Goal: Task Accomplishment & Management: Manage account settings

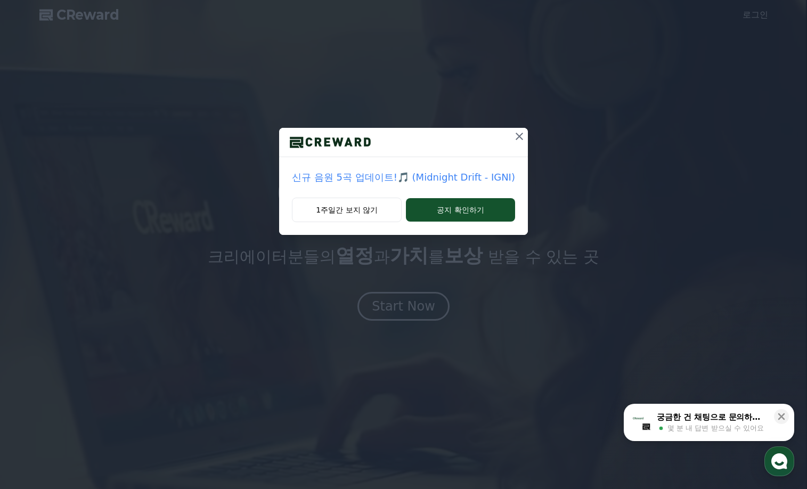
click at [519, 134] on icon at bounding box center [519, 136] width 7 height 7
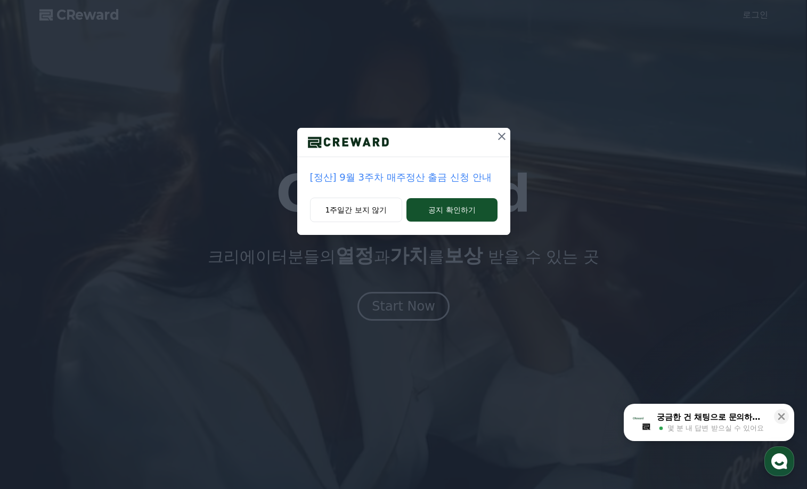
click at [501, 138] on icon at bounding box center [501, 136] width 13 height 13
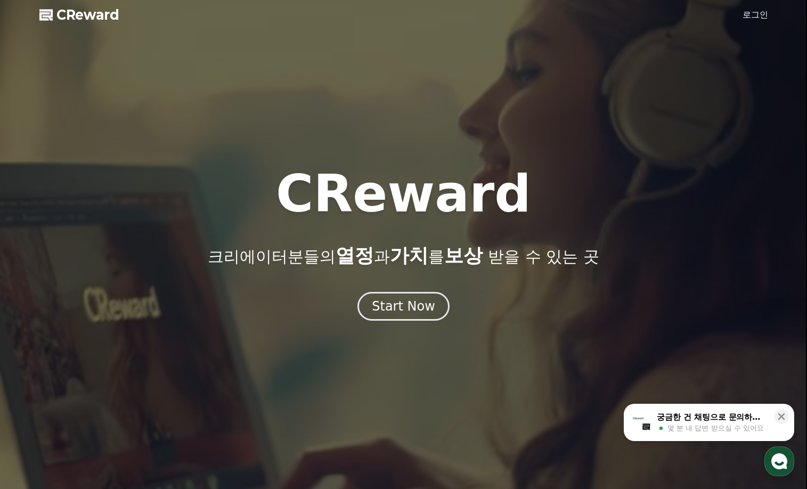
click at [749, 15] on link "로그인" at bounding box center [756, 15] width 26 height 13
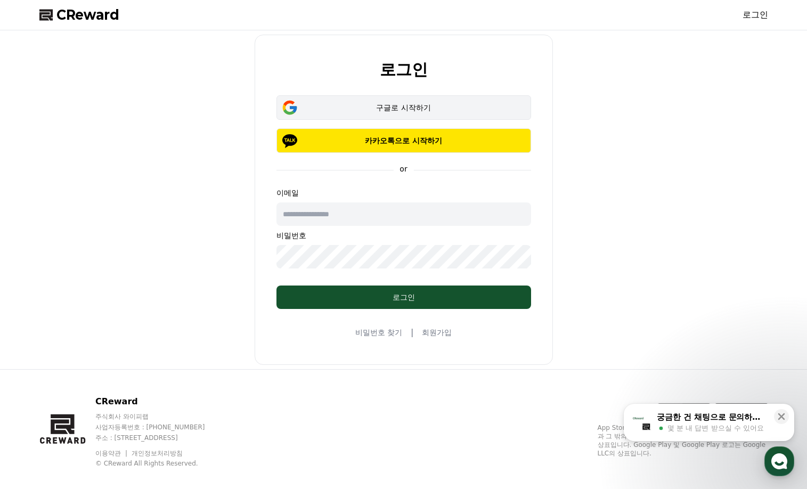
click at [396, 101] on button "구글로 시작하기" at bounding box center [404, 107] width 255 height 25
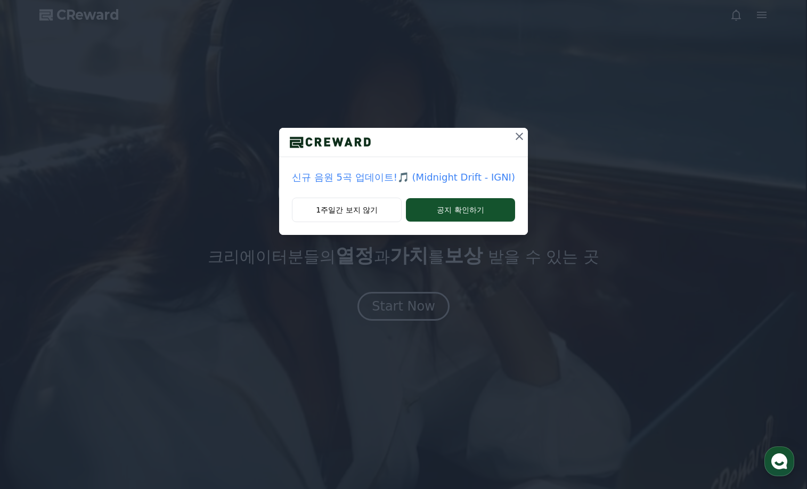
click at [519, 137] on icon at bounding box center [519, 136] width 13 height 13
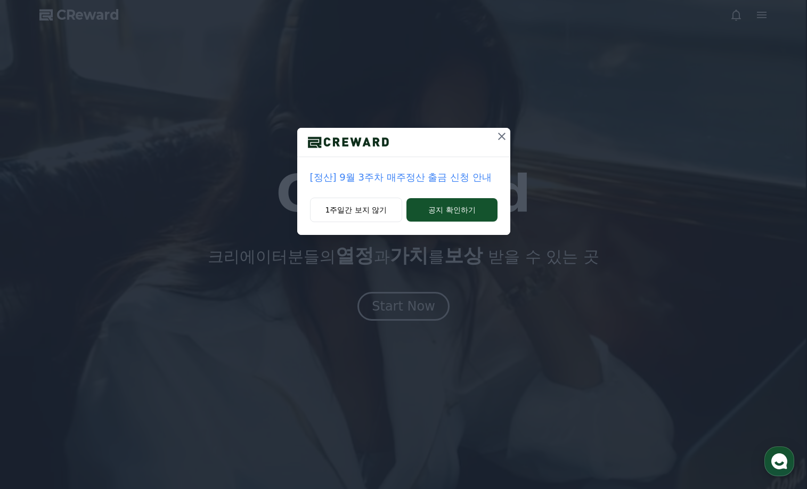
click at [500, 135] on icon at bounding box center [501, 136] width 13 height 13
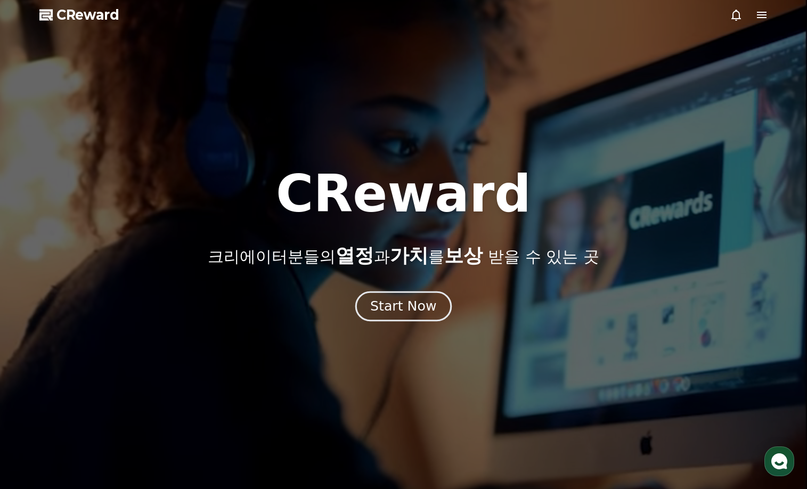
click at [425, 306] on div "Start Now" at bounding box center [403, 306] width 66 height 18
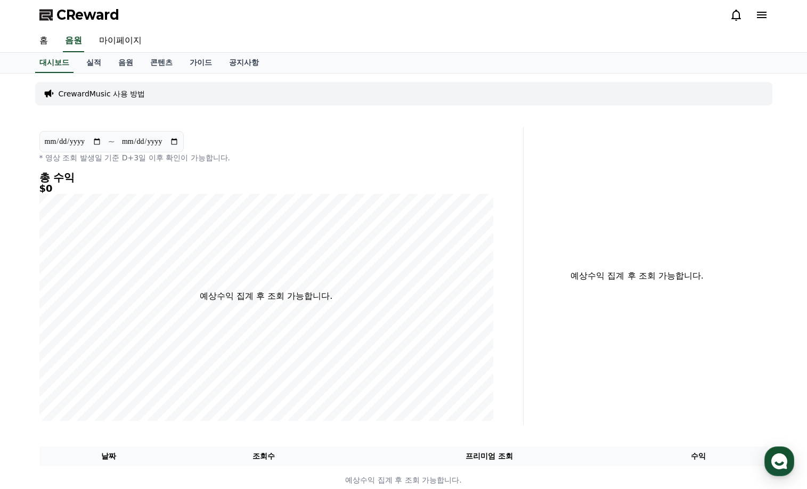
click at [125, 96] on p "CrewardMusic 사용 방법" at bounding box center [102, 93] width 87 height 11
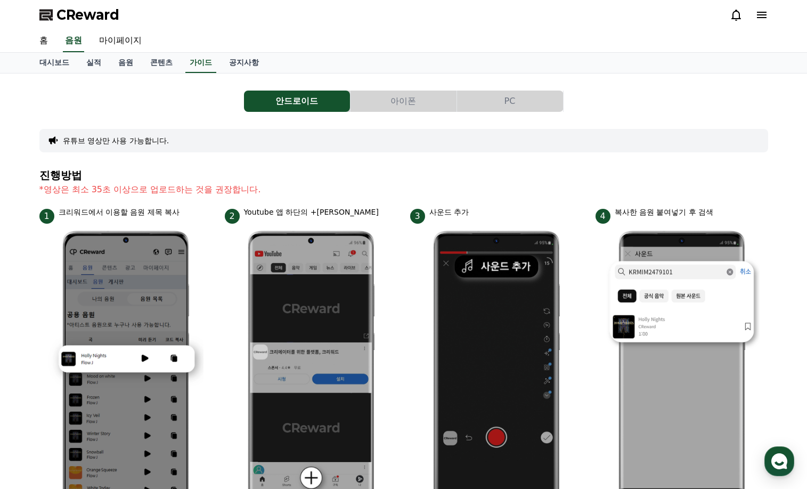
click at [93, 18] on span "CReward" at bounding box center [87, 14] width 63 height 17
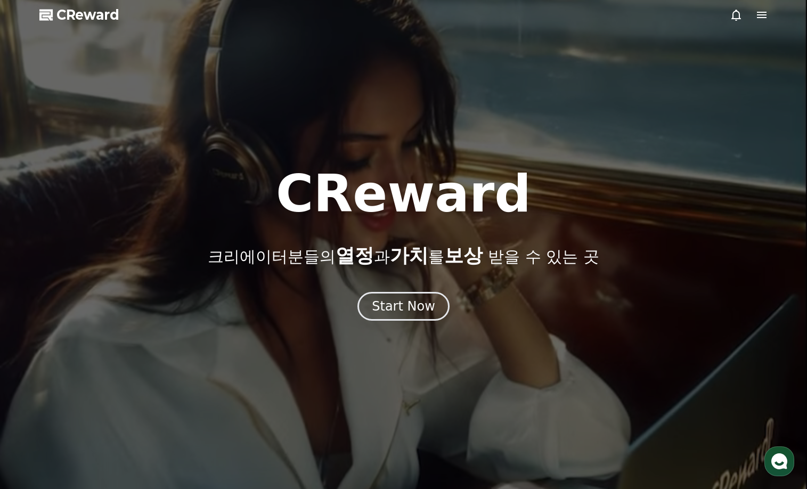
click at [766, 19] on icon at bounding box center [762, 15] width 13 height 13
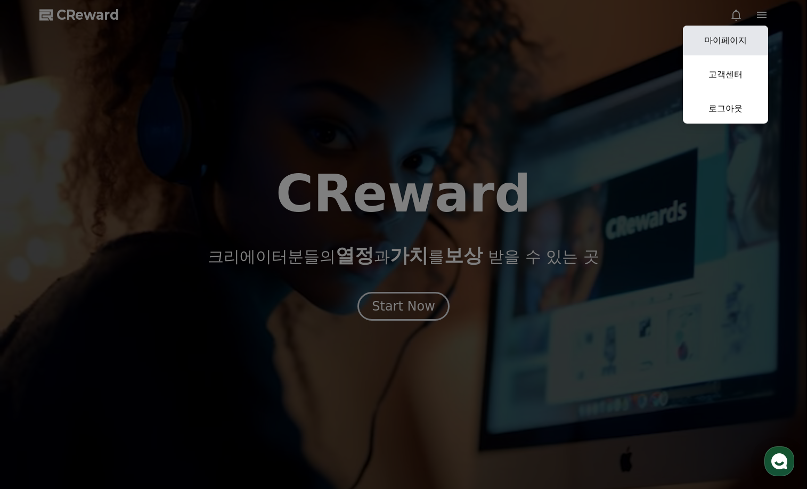
click at [741, 44] on link "마이페이지" at bounding box center [725, 41] width 85 height 30
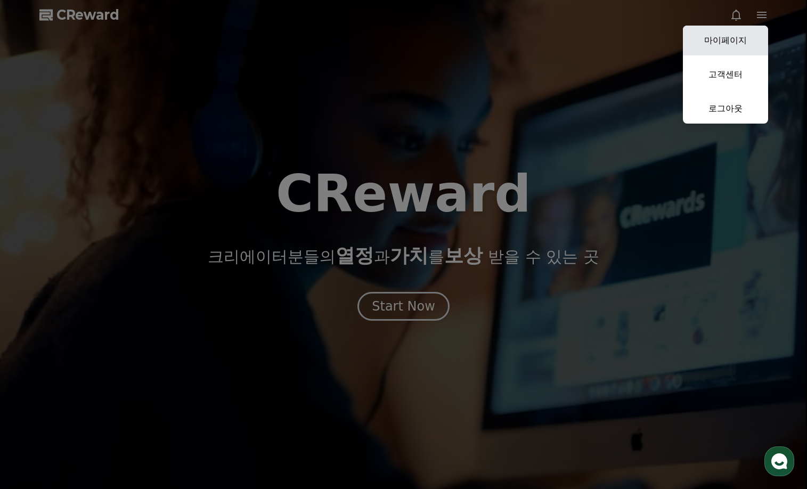
select select "**********"
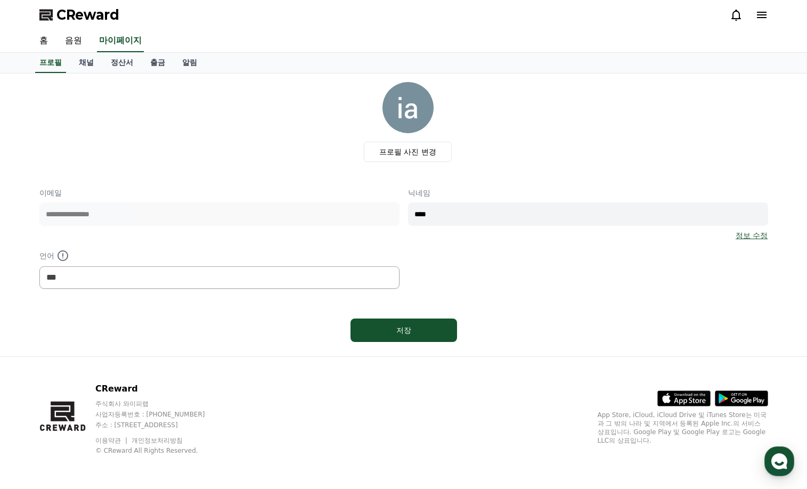
click at [586, 339] on div "저장" at bounding box center [403, 330] width 729 height 32
click at [746, 234] on link "정보 수정" at bounding box center [752, 235] width 32 height 11
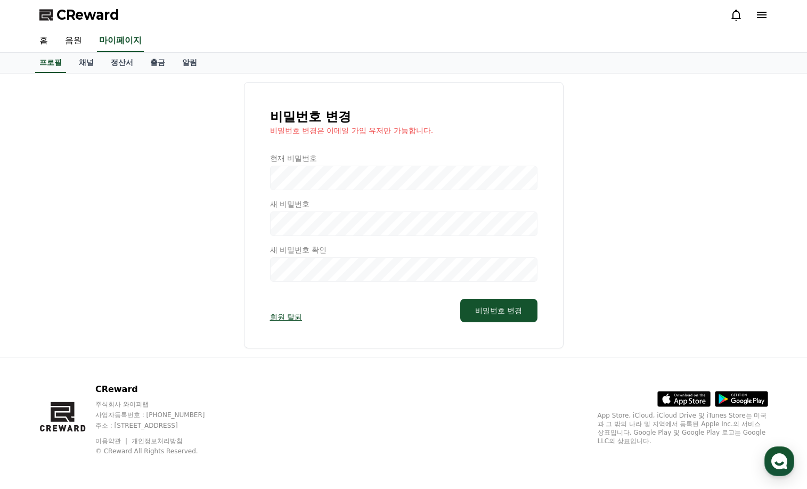
select select "**********"
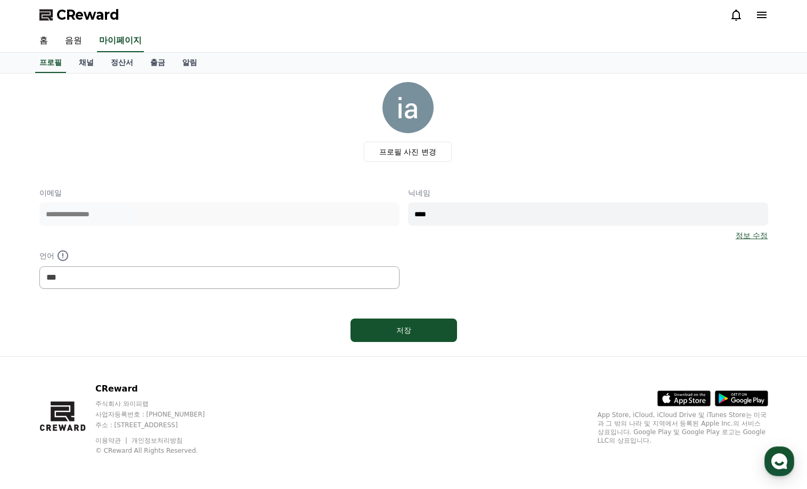
click at [571, 299] on div "**********" at bounding box center [403, 214] width 729 height 264
click at [88, 67] on link "채널" at bounding box center [86, 63] width 32 height 20
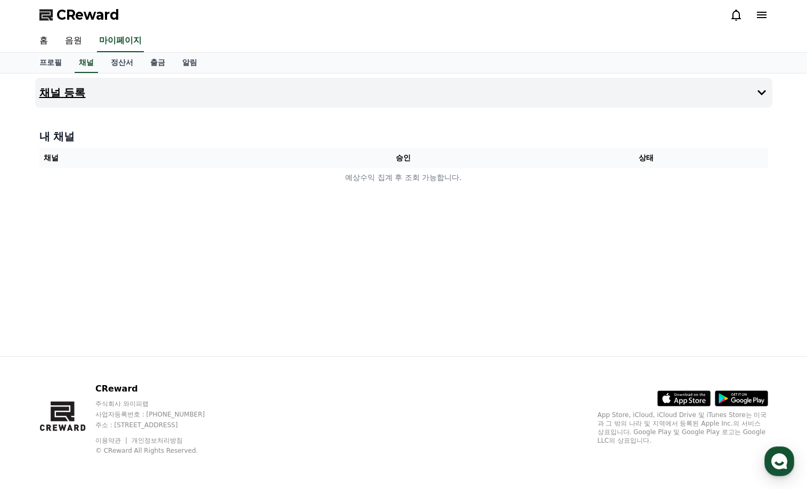
click at [88, 94] on button "채널 등록" at bounding box center [403, 93] width 737 height 30
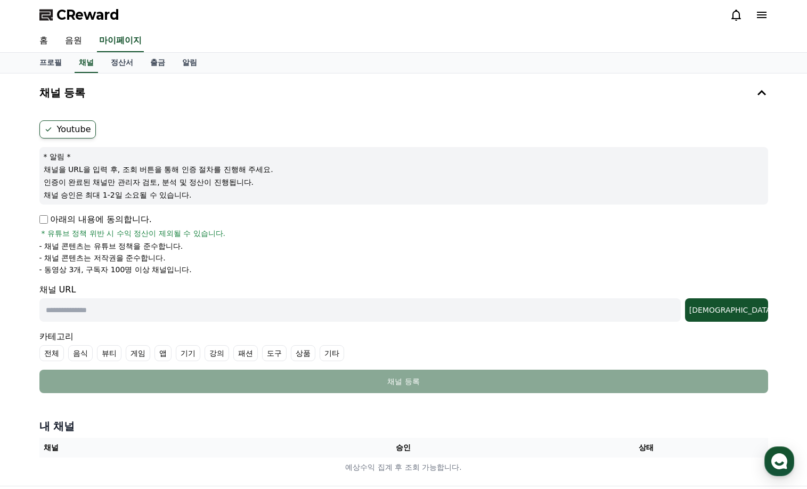
click at [83, 128] on label "Youtube" at bounding box center [67, 129] width 56 height 18
click at [308, 238] on div "아래의 내용에 동의합니다. * 유튜브 정책 위반 시 수익 정산이 제외될 수 있습니다." at bounding box center [403, 226] width 729 height 26
click at [391, 239] on div "아래의 내용에 동의합니다. * 유튜브 정책 위반 시 수익 정산이 제외될 수 있습니다. - 채널 콘텐츠는 유튜브 정책을 준수합니다. - 채널 콘…" at bounding box center [403, 244] width 729 height 62
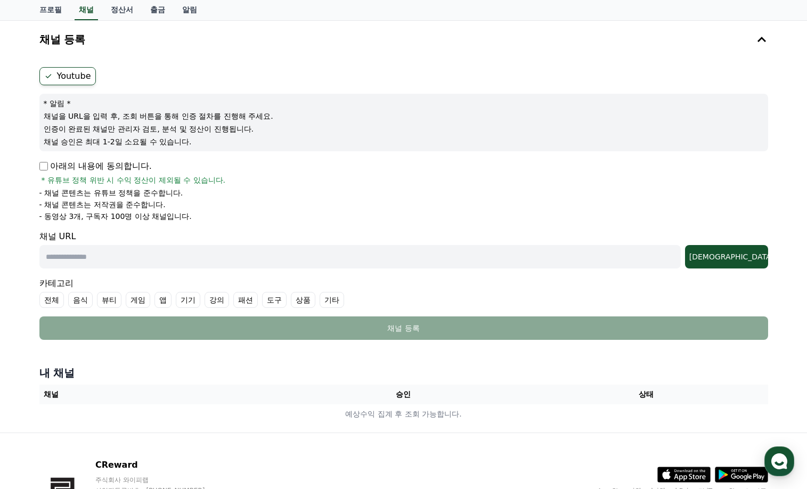
click at [189, 254] on input "text" at bounding box center [359, 256] width 641 height 23
paste input "**********"
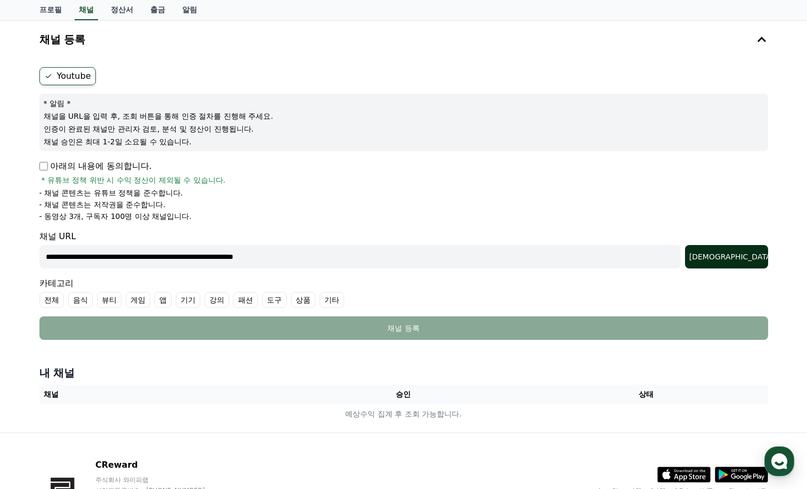
type input "**********"
click at [753, 257] on div "조회" at bounding box center [726, 256] width 75 height 11
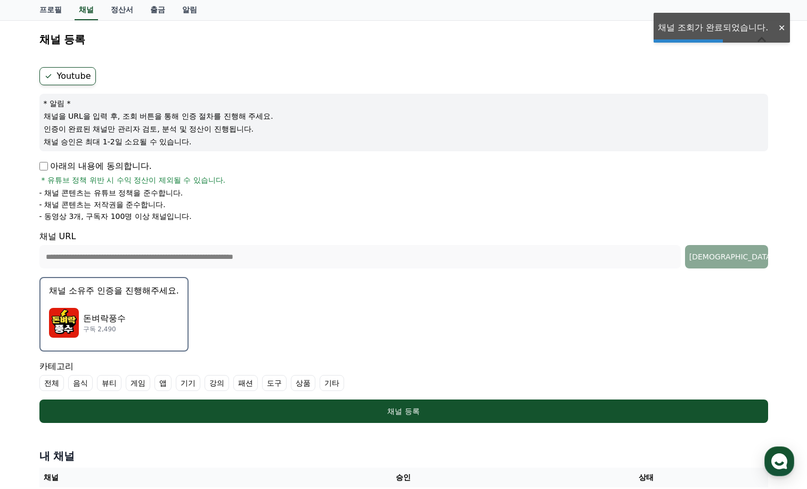
click at [468, 307] on form "**********" at bounding box center [403, 245] width 729 height 356
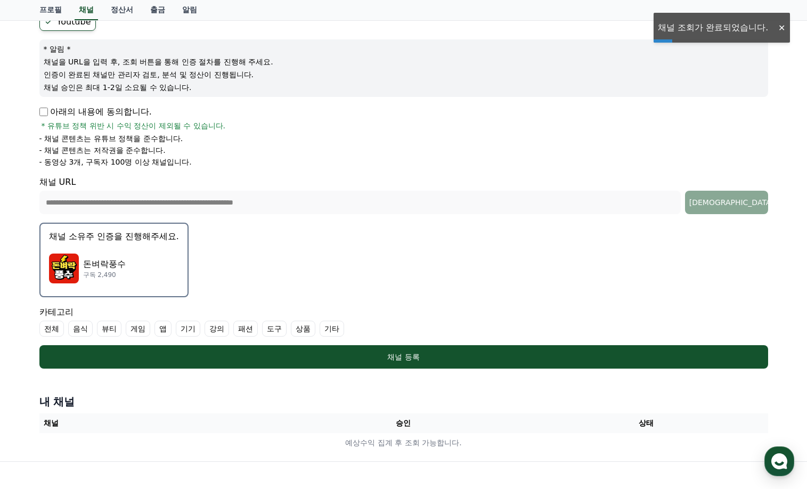
scroll to position [160, 0]
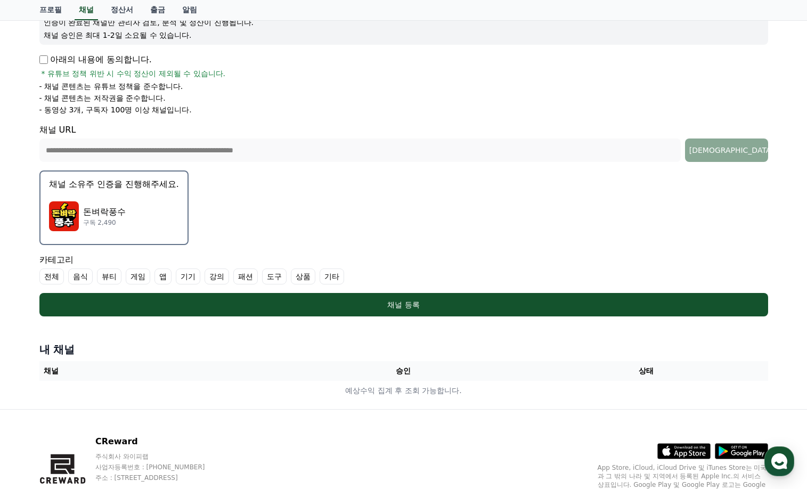
click at [148, 204] on div "돈벼락풍수 구독 2,490" at bounding box center [114, 216] width 130 height 43
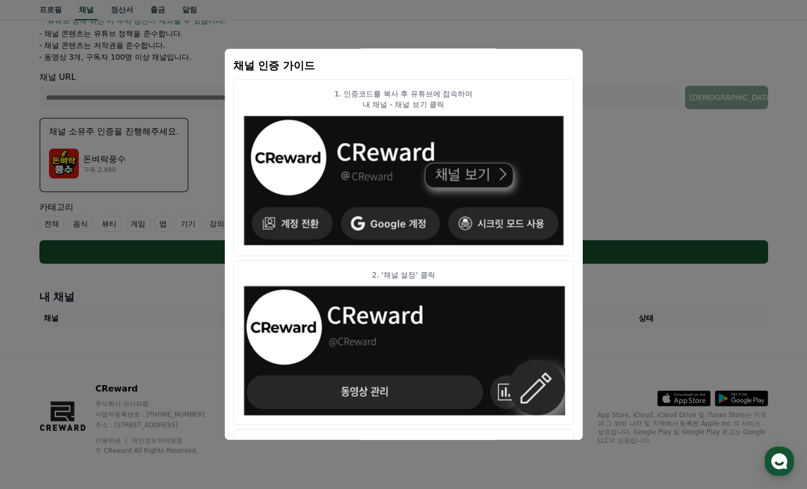
scroll to position [102, 0]
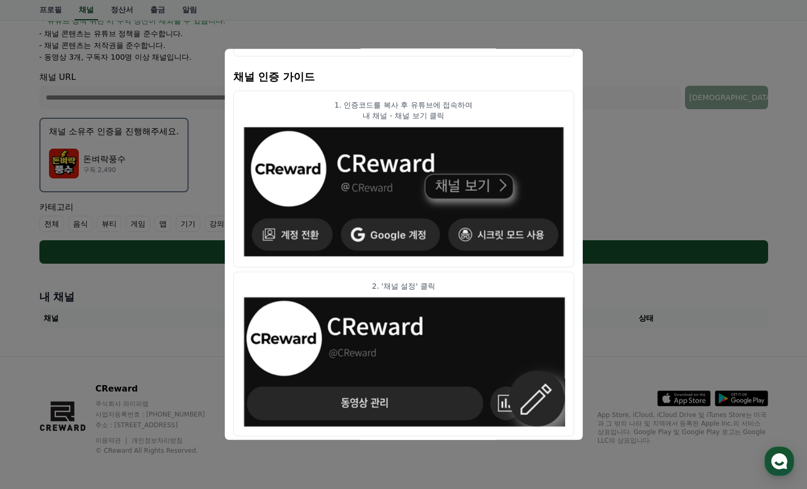
click at [668, 234] on button "close modal" at bounding box center [403, 244] width 807 height 489
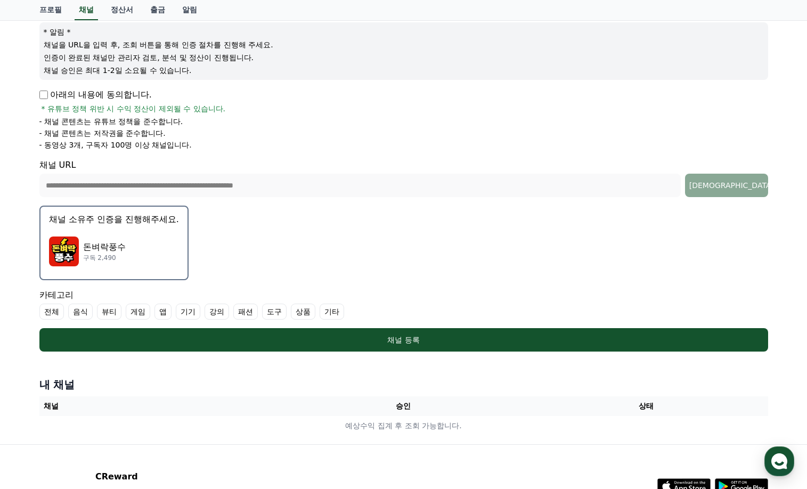
scroll to position [0, 0]
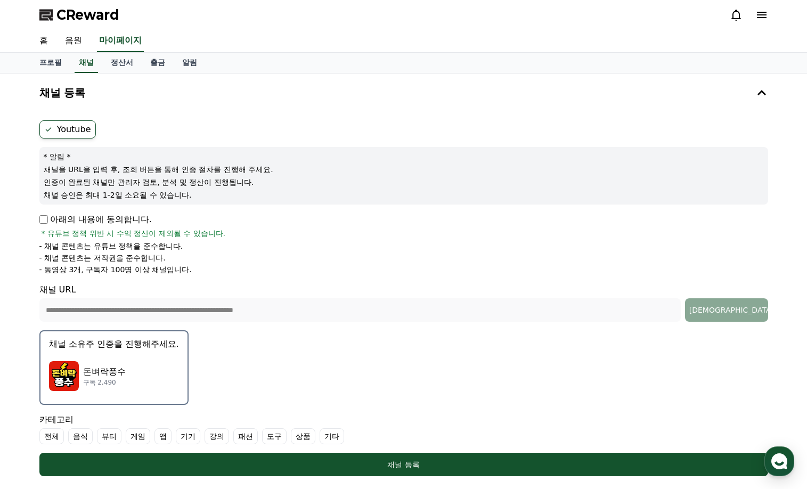
click at [510, 339] on form "**********" at bounding box center [403, 298] width 729 height 356
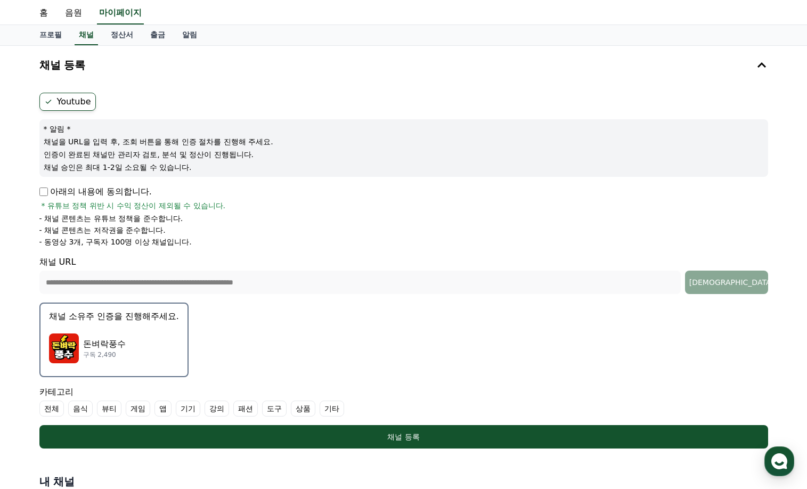
scroll to position [107, 0]
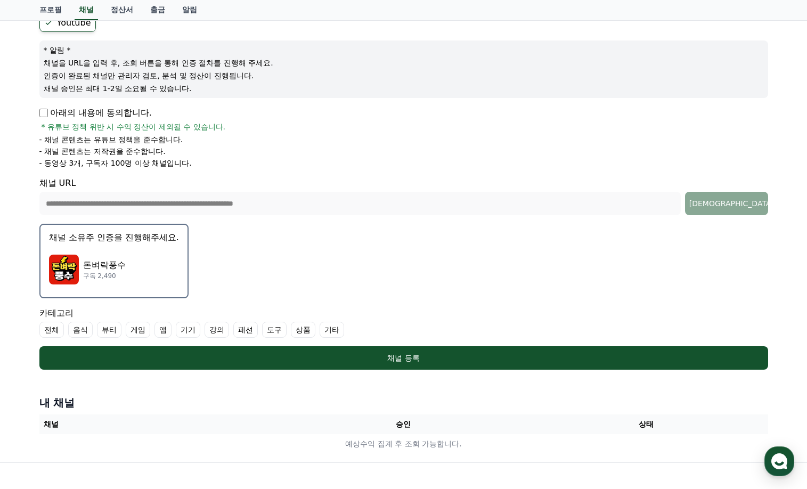
click at [150, 251] on div "돈벼락풍수 구독 2,490" at bounding box center [114, 269] width 130 height 43
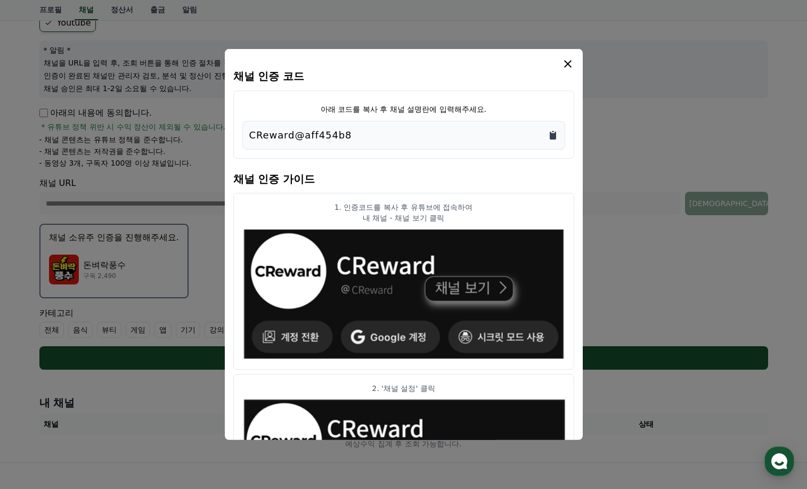
click at [553, 137] on icon "Copy to clipboard" at bounding box center [553, 136] width 6 height 8
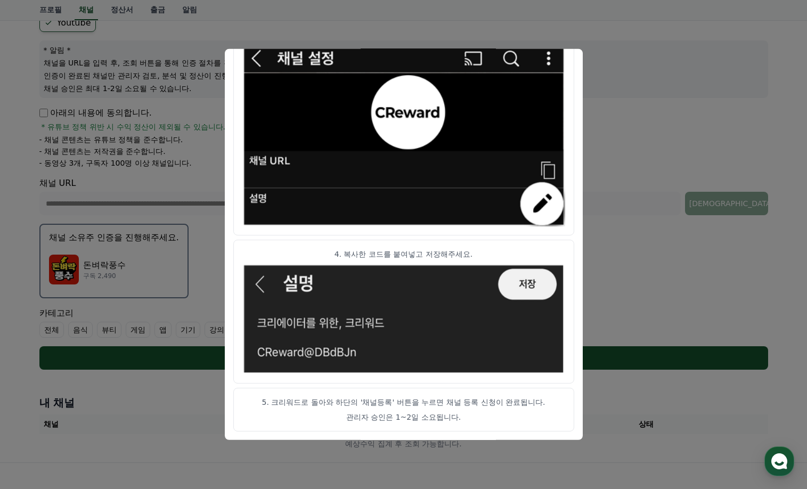
scroll to position [213, 0]
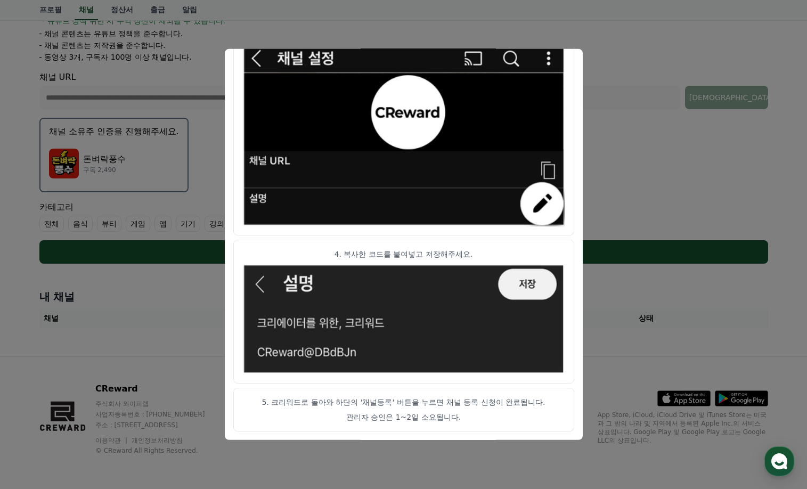
click at [588, 93] on button "close modal" at bounding box center [403, 244] width 807 height 489
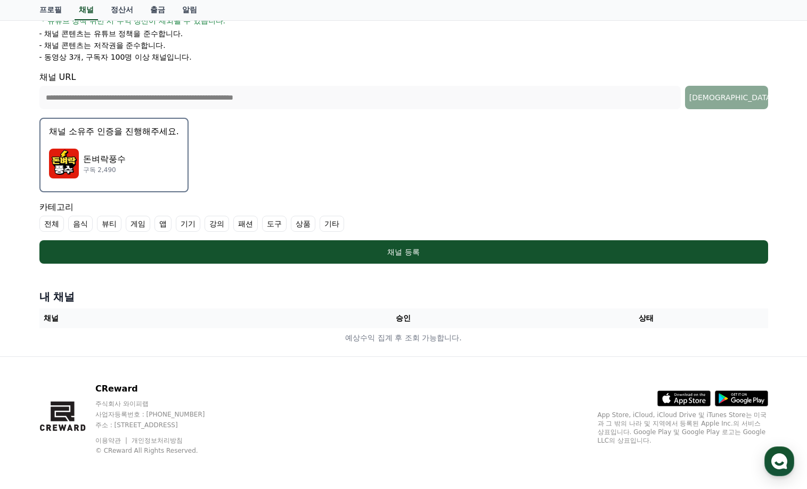
click at [326, 224] on label "기타" at bounding box center [332, 224] width 25 height 16
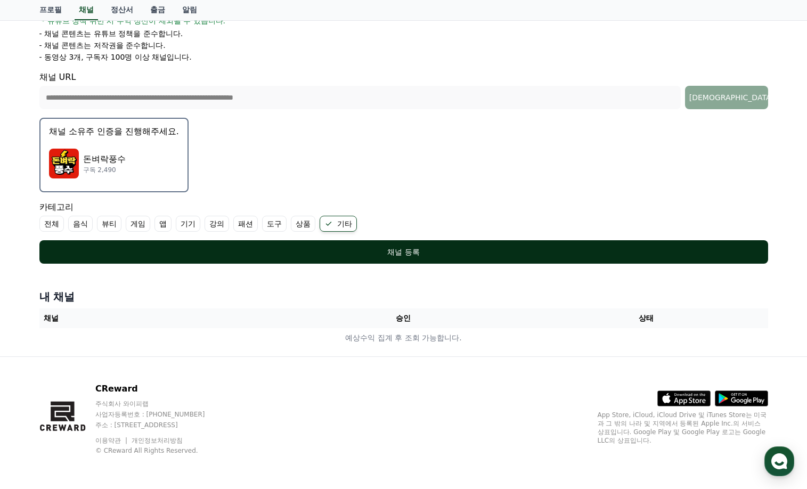
click at [420, 253] on div "채널 등록" at bounding box center [404, 252] width 686 height 11
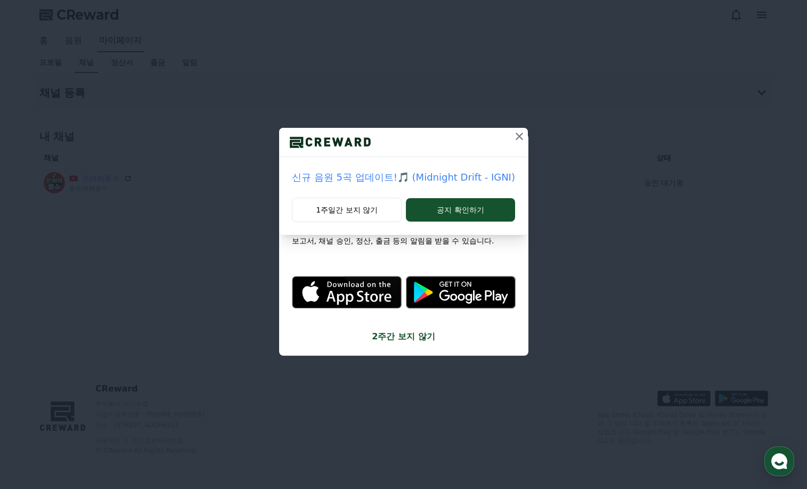
click at [516, 134] on icon at bounding box center [519, 136] width 13 height 13
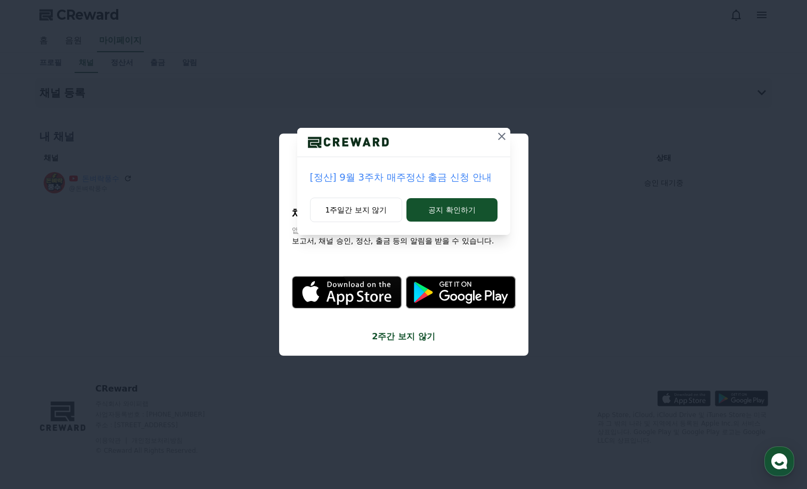
click at [503, 135] on icon at bounding box center [501, 136] width 7 height 7
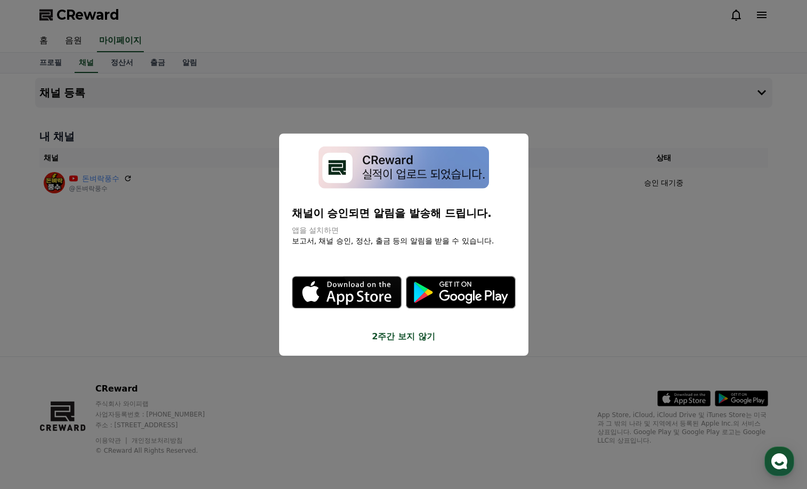
click at [628, 287] on button "close modal" at bounding box center [403, 244] width 807 height 489
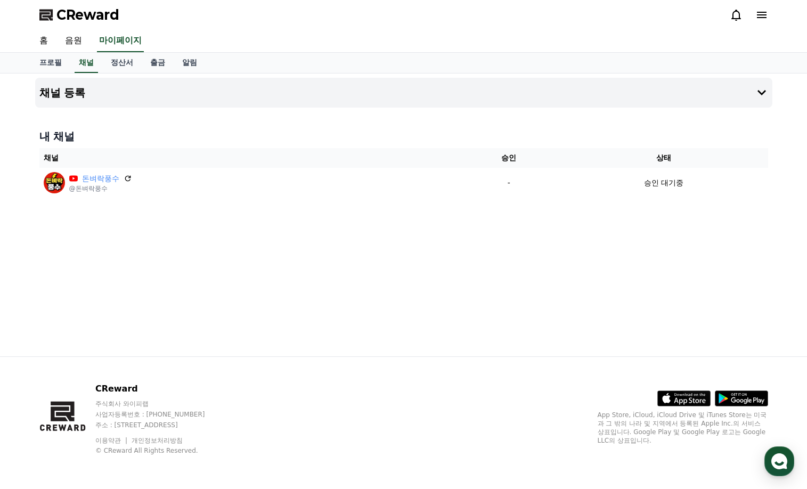
click at [47, 15] on polygon at bounding box center [45, 15] width 13 height 11
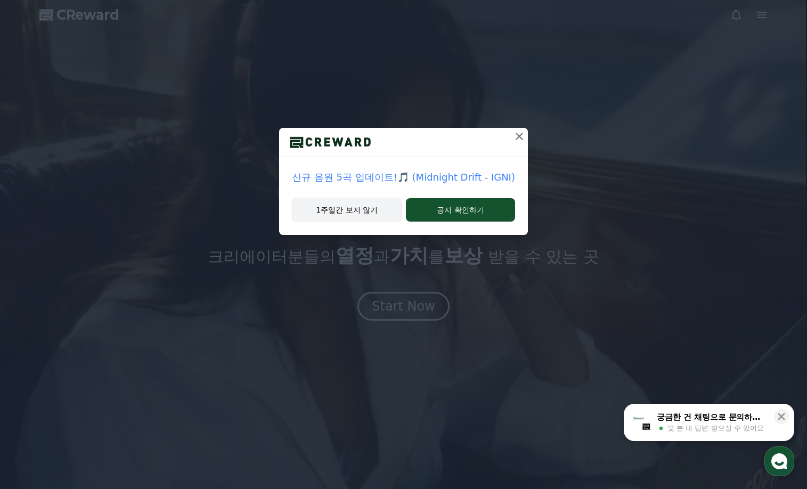
click at [370, 206] on button "1주일간 보지 않기" at bounding box center [347, 210] width 110 height 25
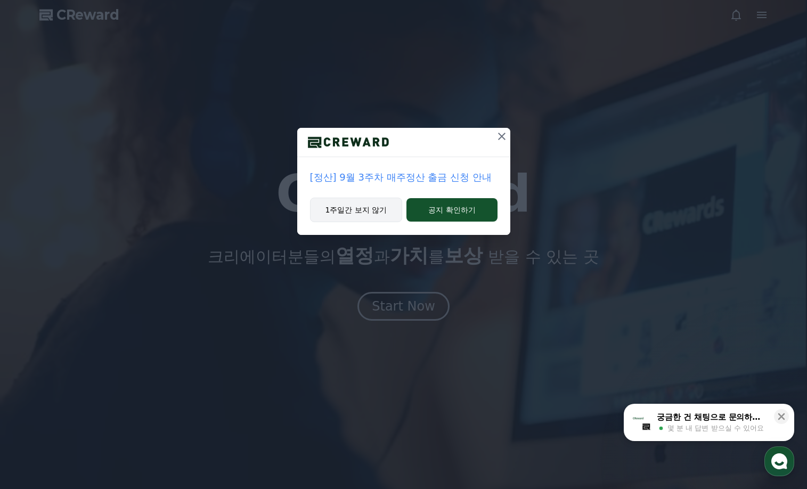
click at [345, 215] on button "1주일간 보지 않기" at bounding box center [356, 210] width 93 height 25
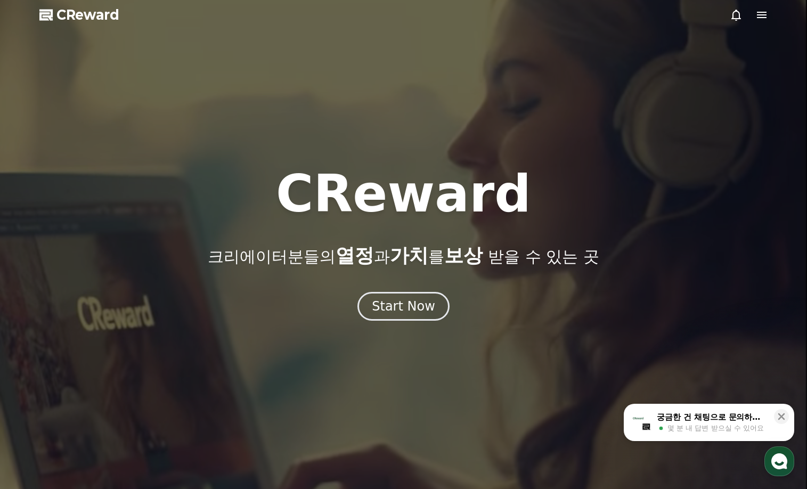
click at [768, 17] on icon at bounding box center [762, 15] width 13 height 13
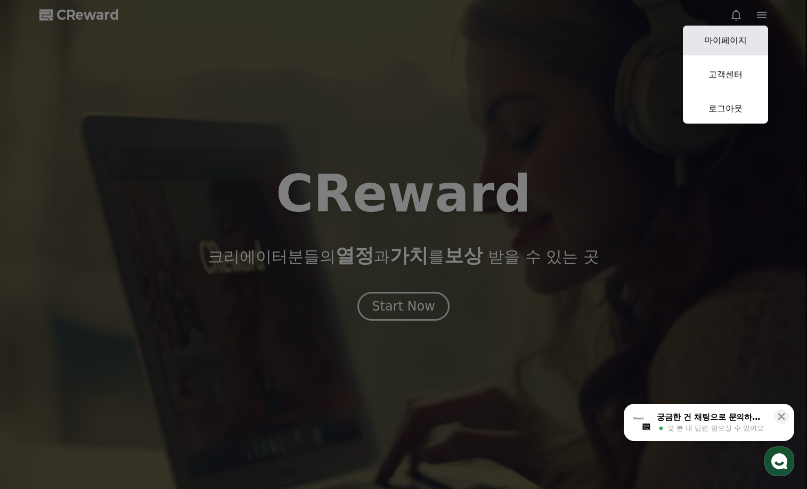
click at [730, 40] on link "마이페이지" at bounding box center [725, 41] width 85 height 30
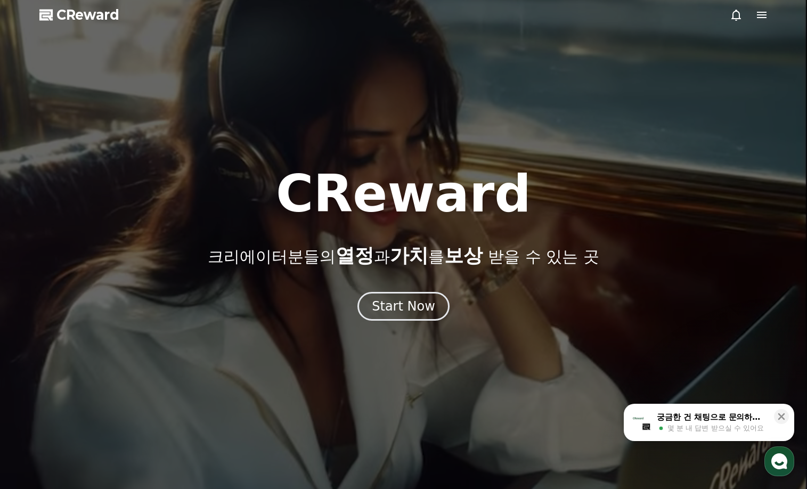
select select "**********"
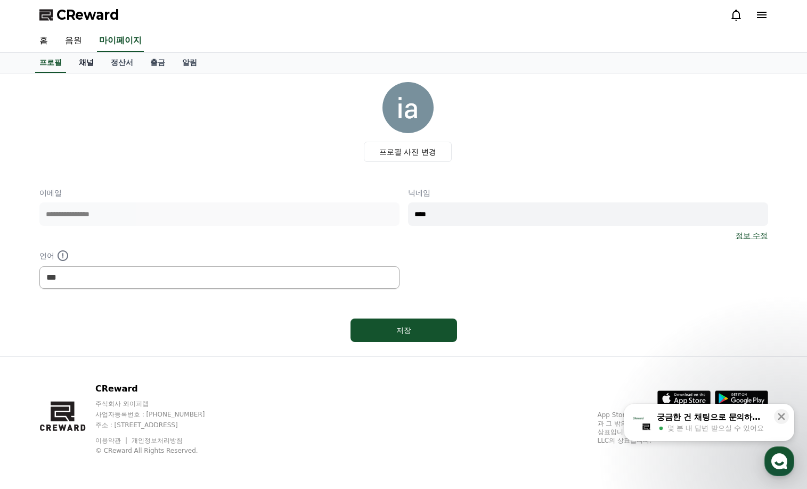
click at [87, 70] on link "채널" at bounding box center [86, 63] width 32 height 20
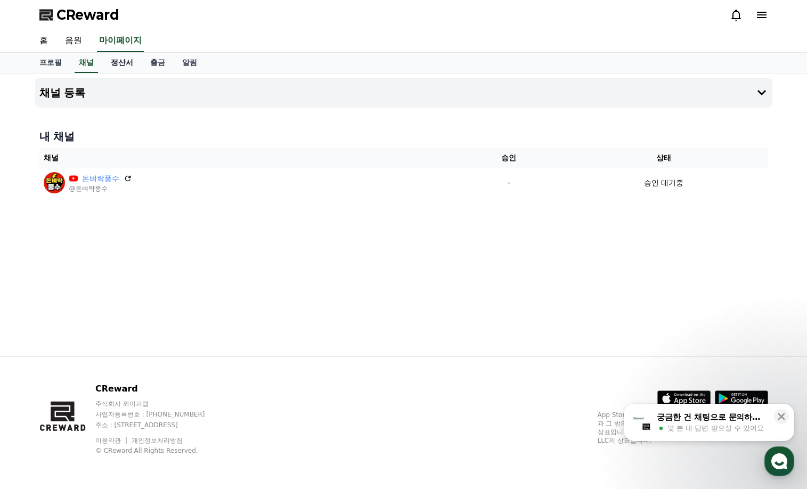
click at [127, 65] on link "정산서" at bounding box center [121, 63] width 39 height 20
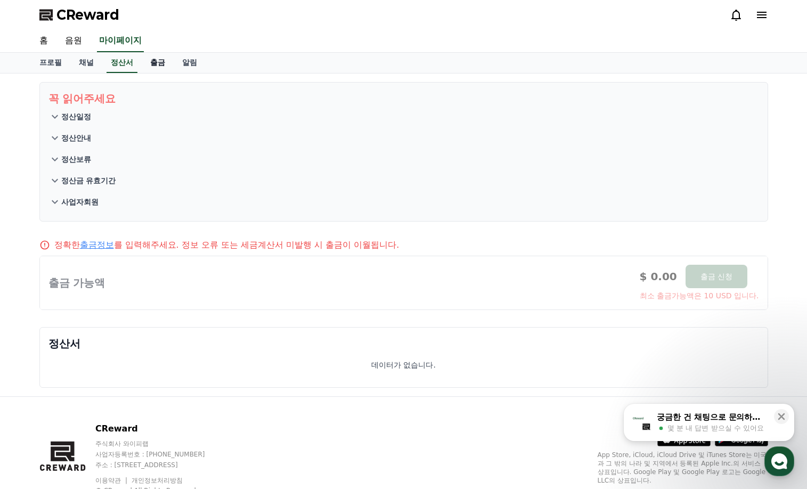
click at [155, 65] on link "출금" at bounding box center [158, 63] width 32 height 20
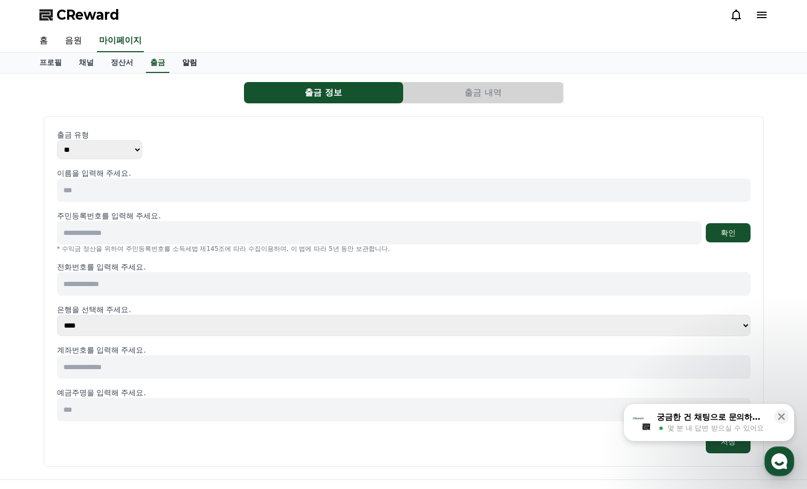
click at [182, 66] on link "알림" at bounding box center [190, 63] width 32 height 20
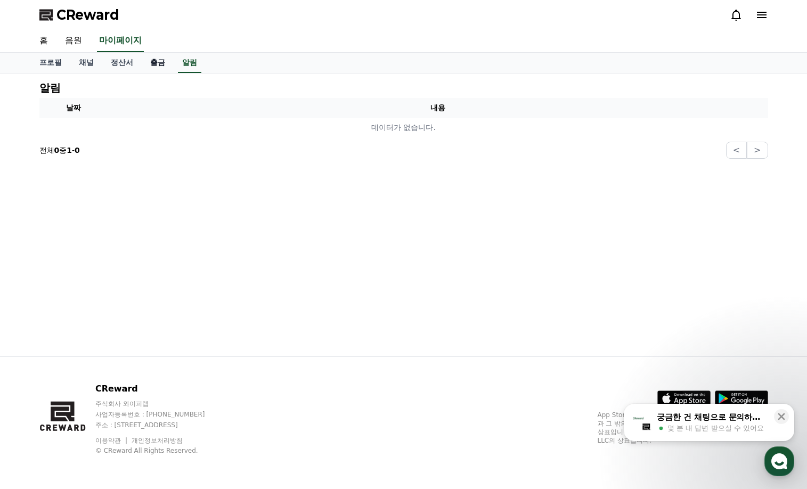
click at [149, 63] on link "출금" at bounding box center [158, 63] width 32 height 20
